Goal: Ask a question

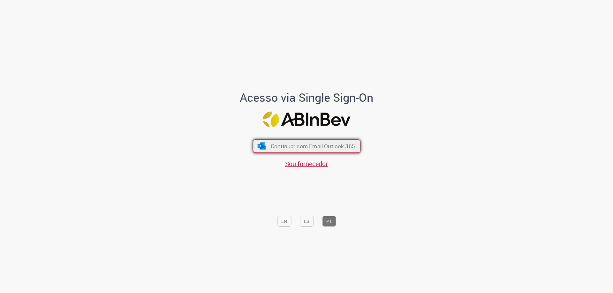
click at [329, 142] on button "Continuar com Email Outlook 365" at bounding box center [307, 146] width 108 height 13
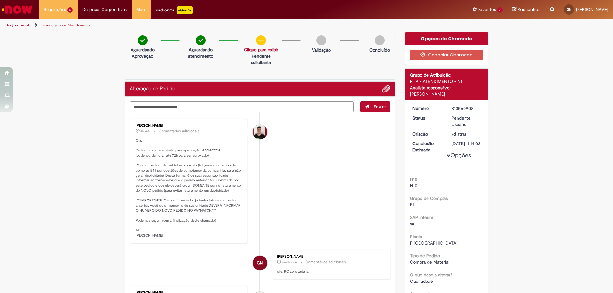
click at [240, 104] on textarea "Digite sua mensagem aqui..." at bounding box center [242, 106] width 224 height 11
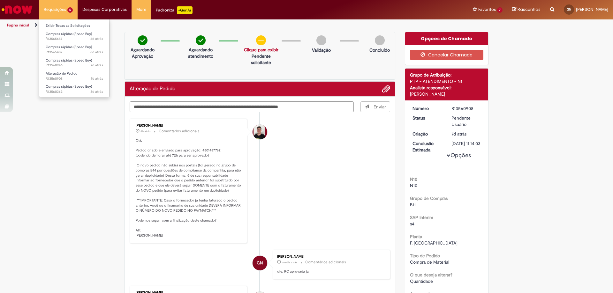
type textarea "**********"
